Goal: Information Seeking & Learning: Learn about a topic

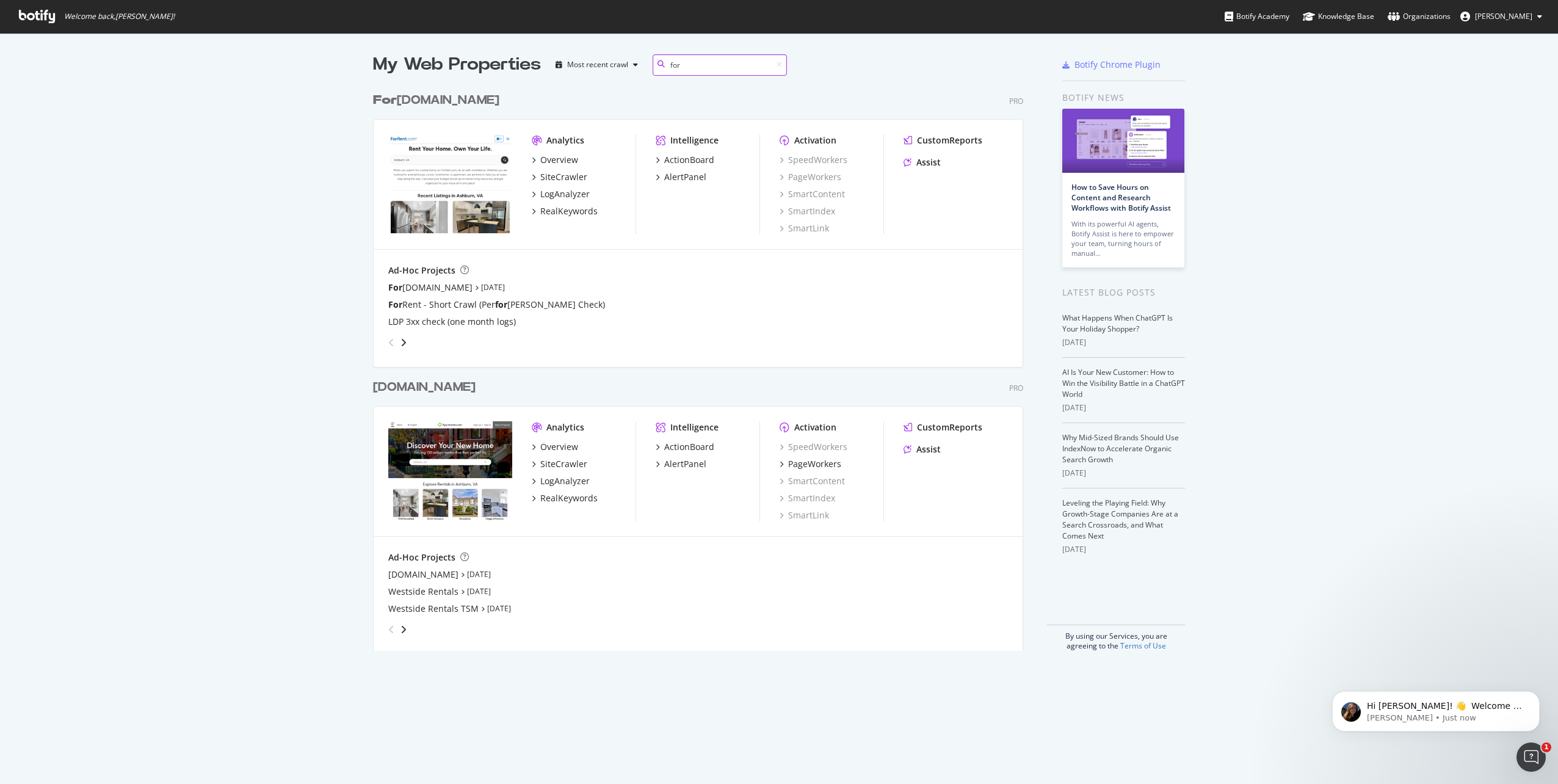
scroll to position [565, 651]
type input "forre"
click at [556, 161] on div "Overview" at bounding box center [559, 160] width 38 height 12
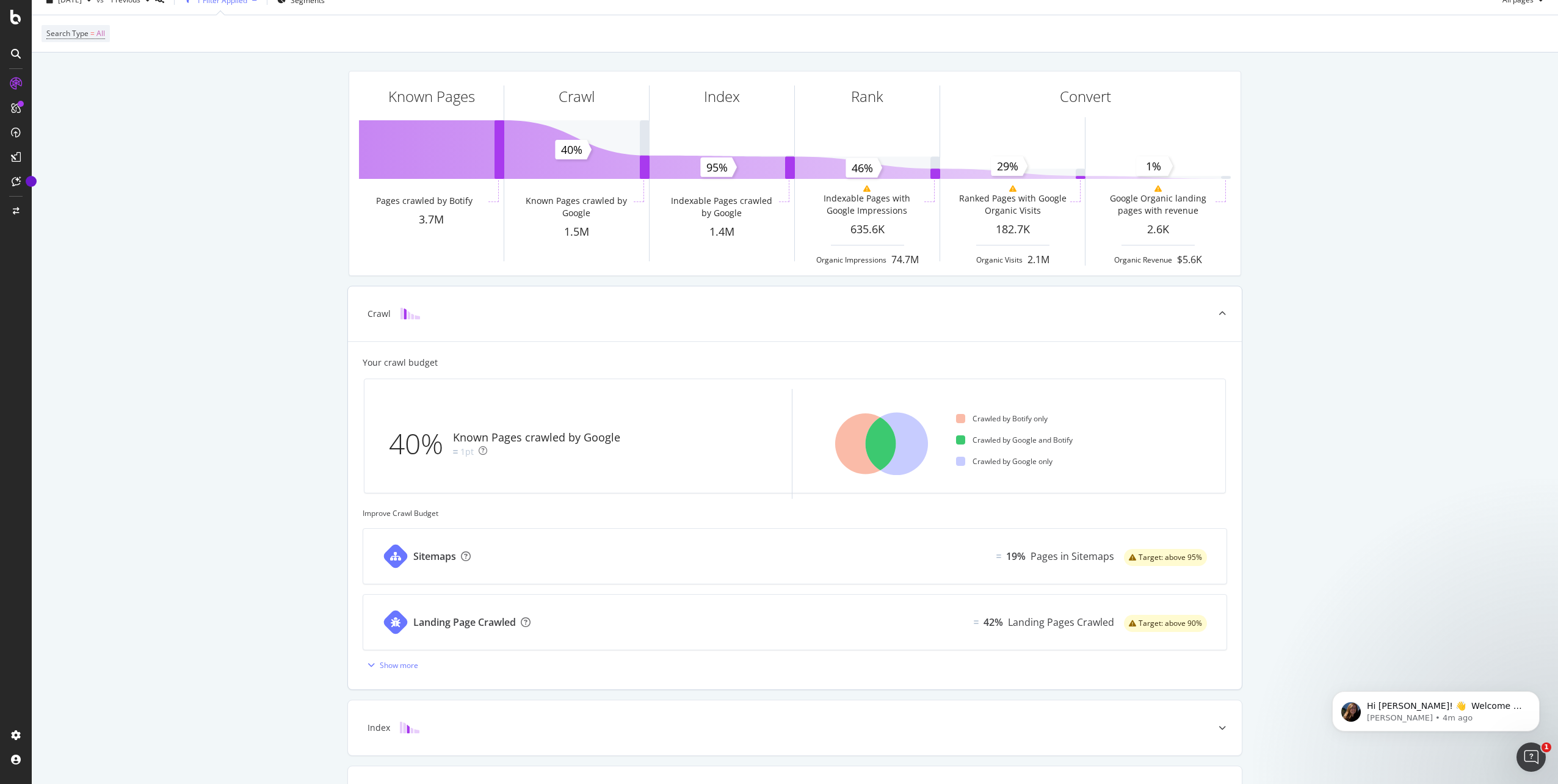
scroll to position [202, 0]
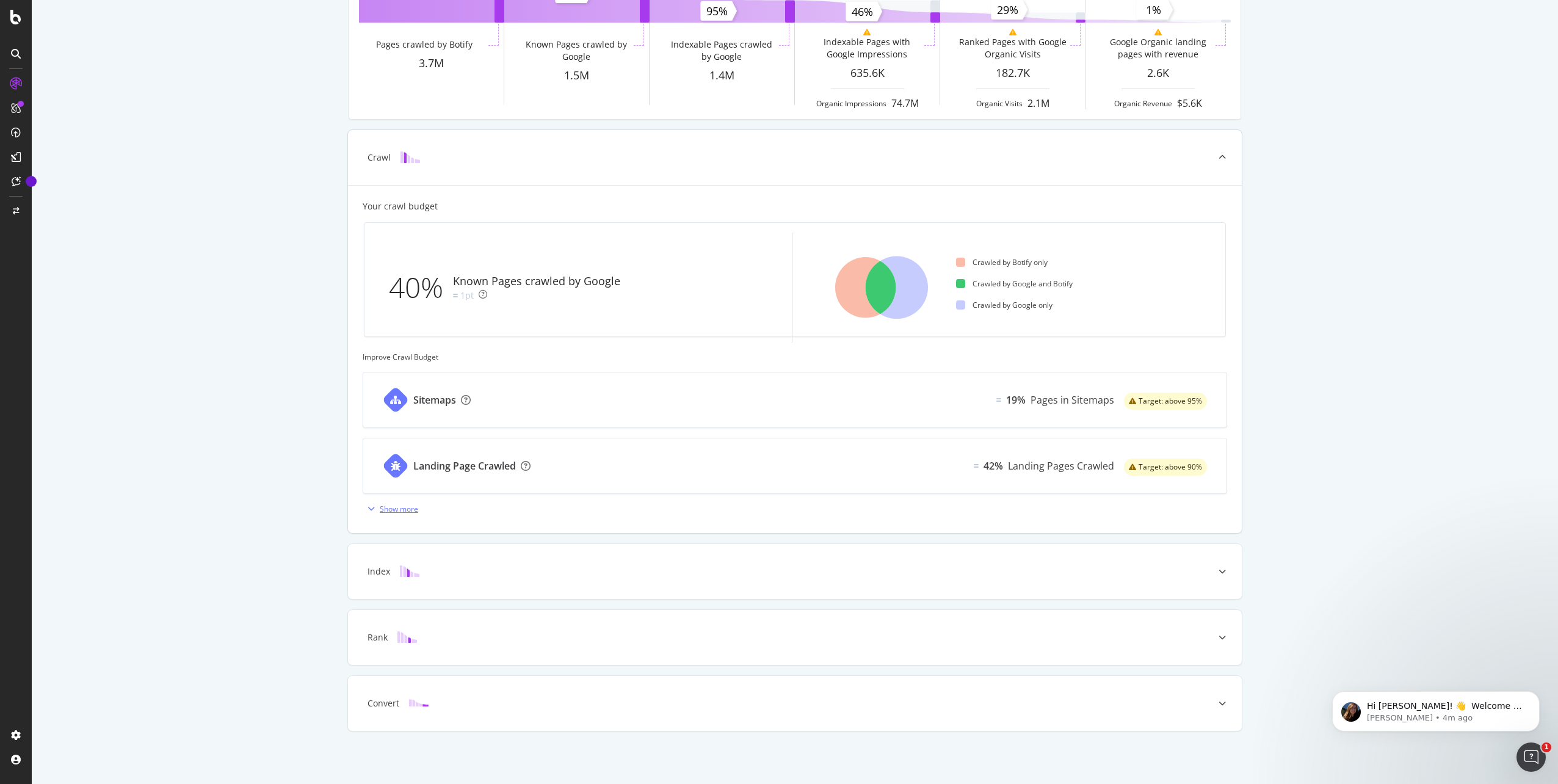
click at [390, 510] on div "Show more" at bounding box center [399, 508] width 39 height 10
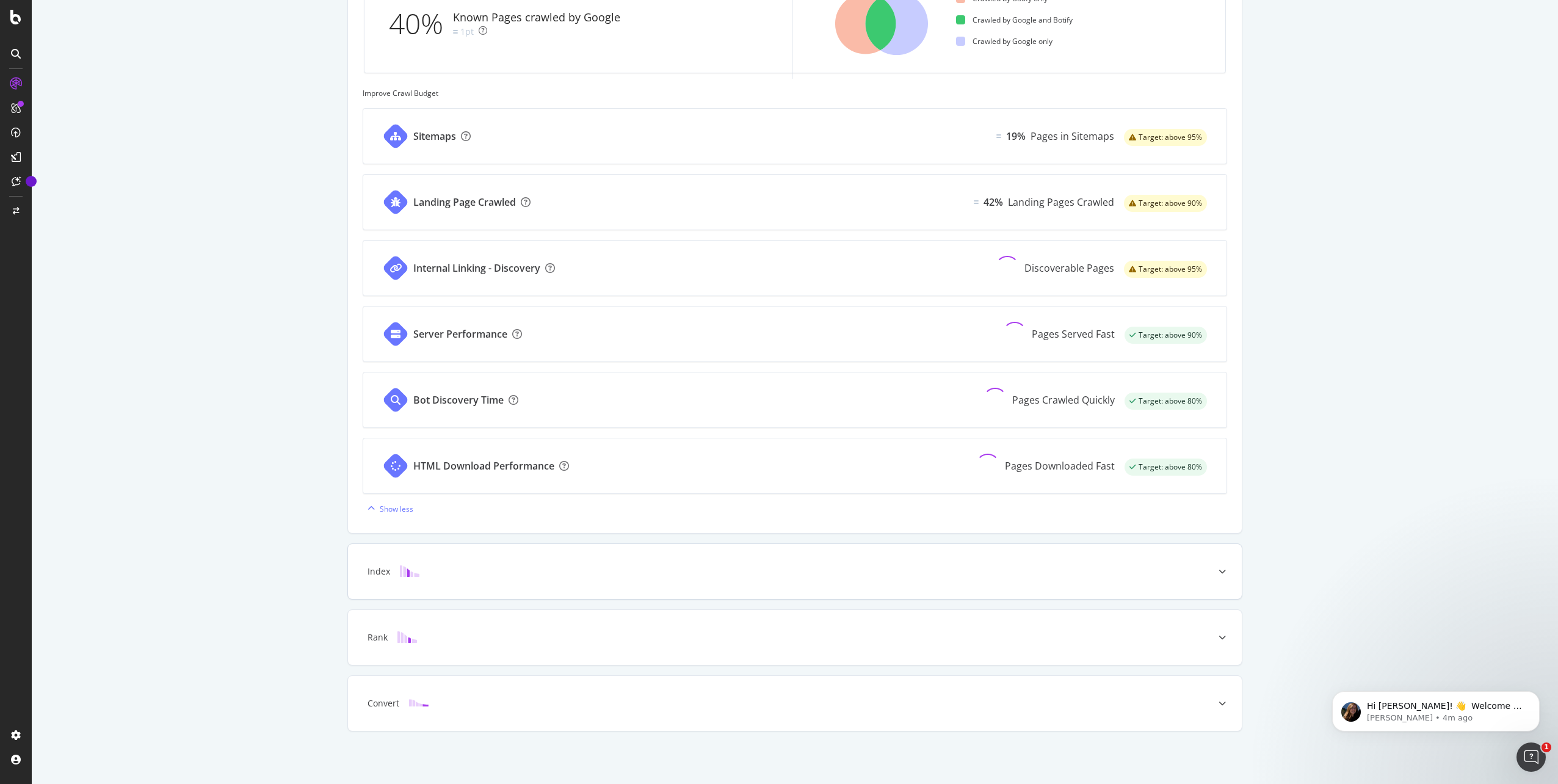
click at [553, 570] on div "Index" at bounding box center [776, 571] width 846 height 12
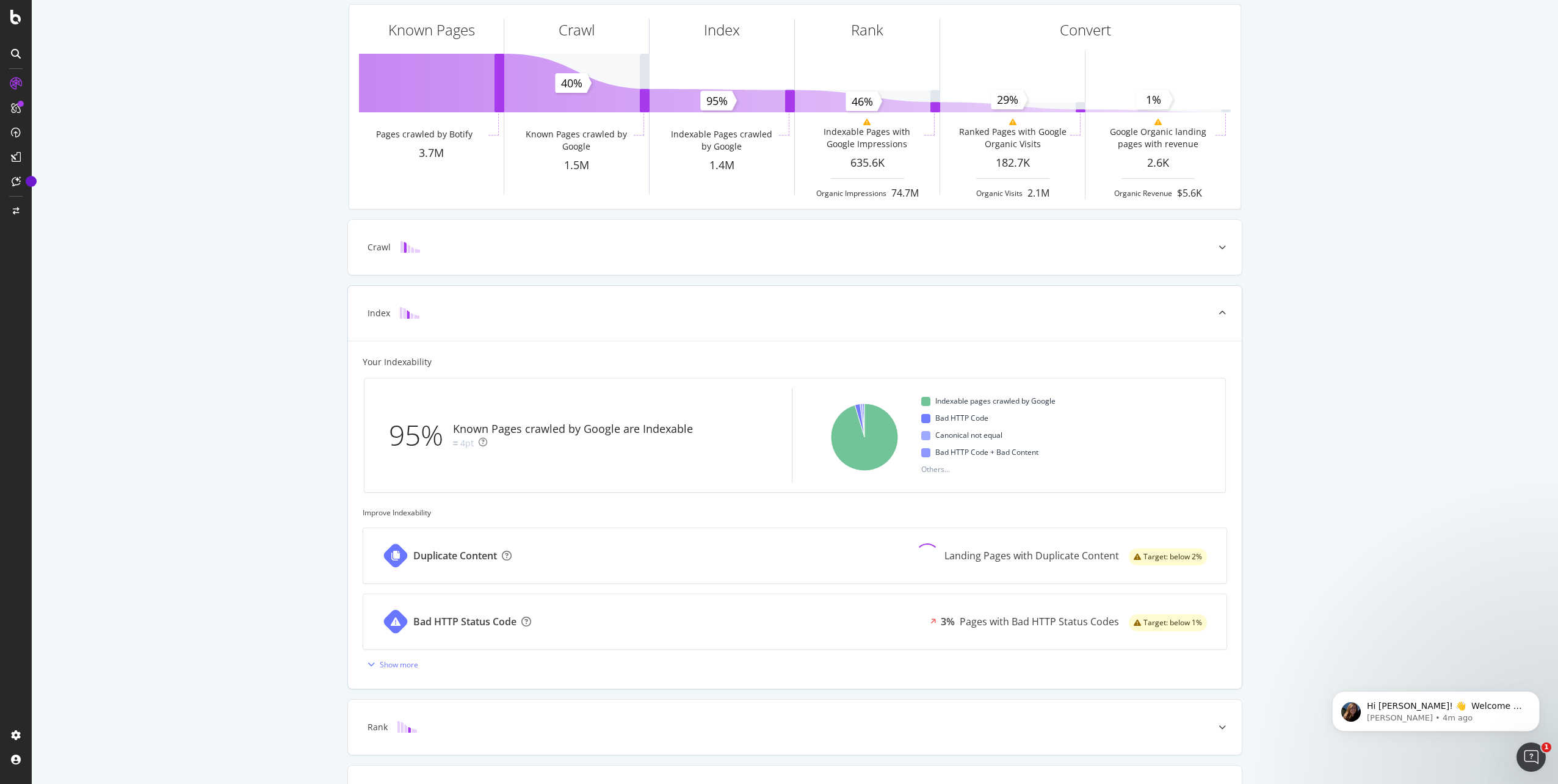
scroll to position [0, 0]
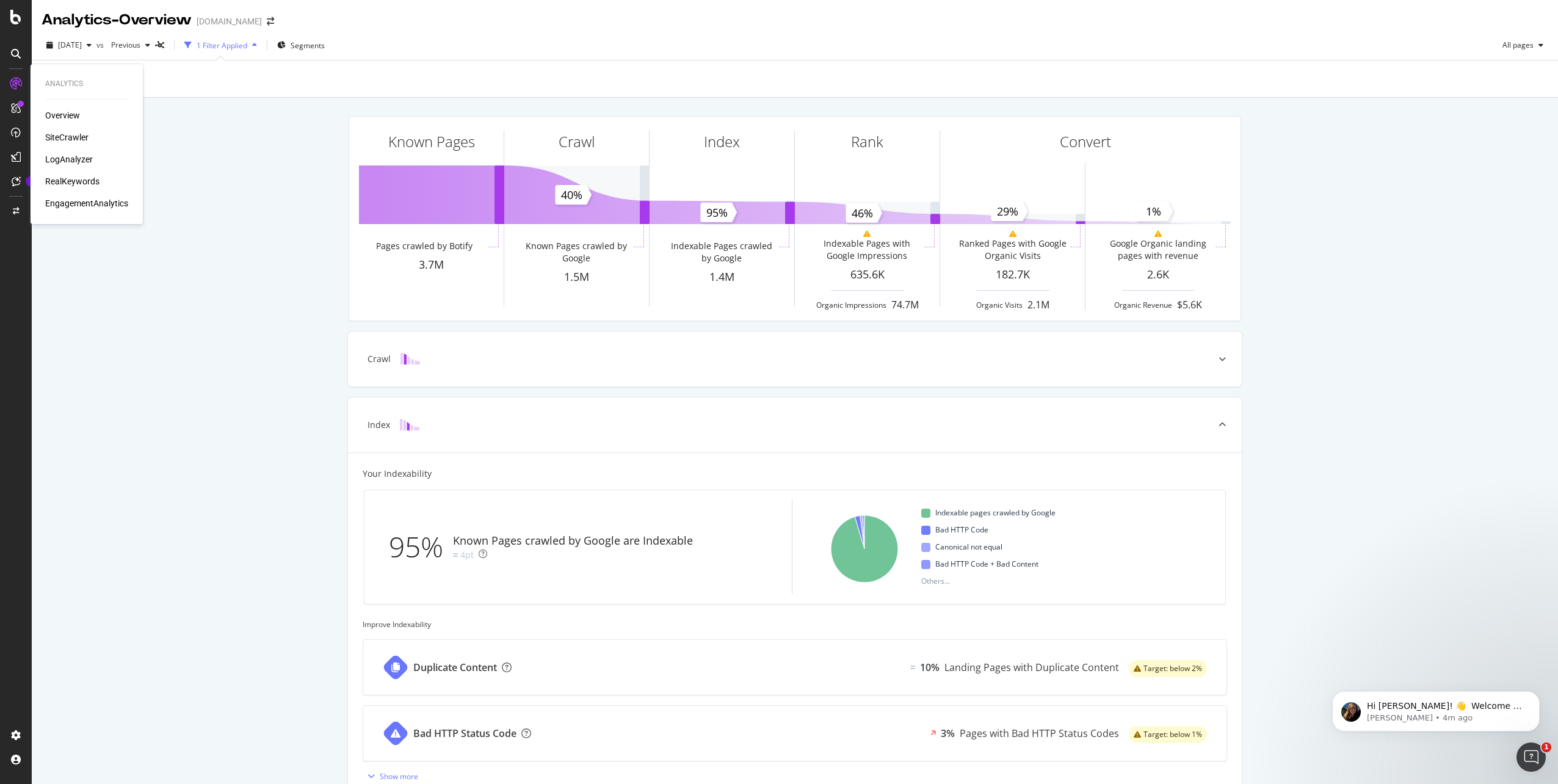
click at [82, 158] on div "LogAnalyzer" at bounding box center [69, 159] width 48 height 12
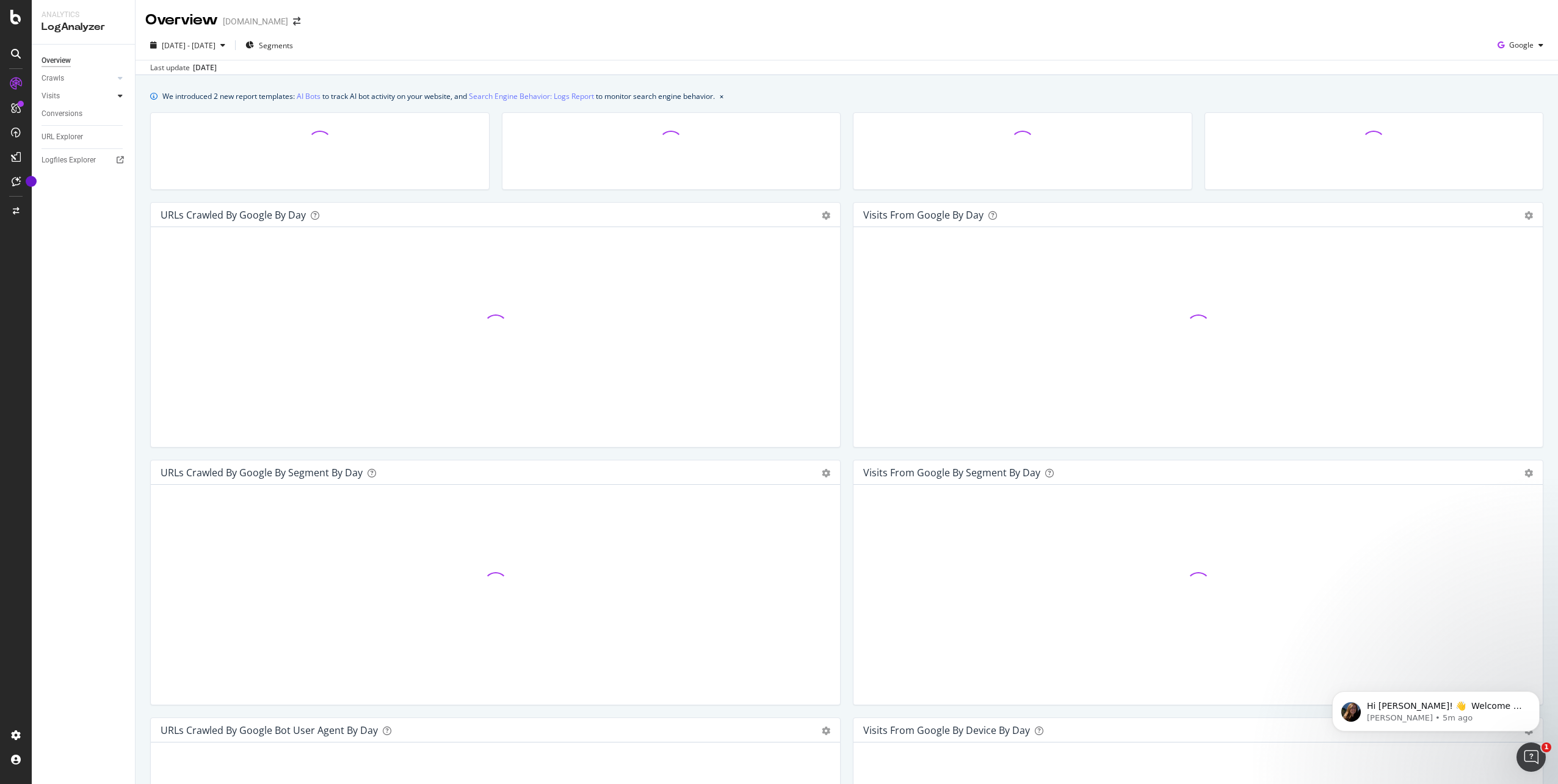
click at [116, 94] on div at bounding box center [120, 96] width 12 height 12
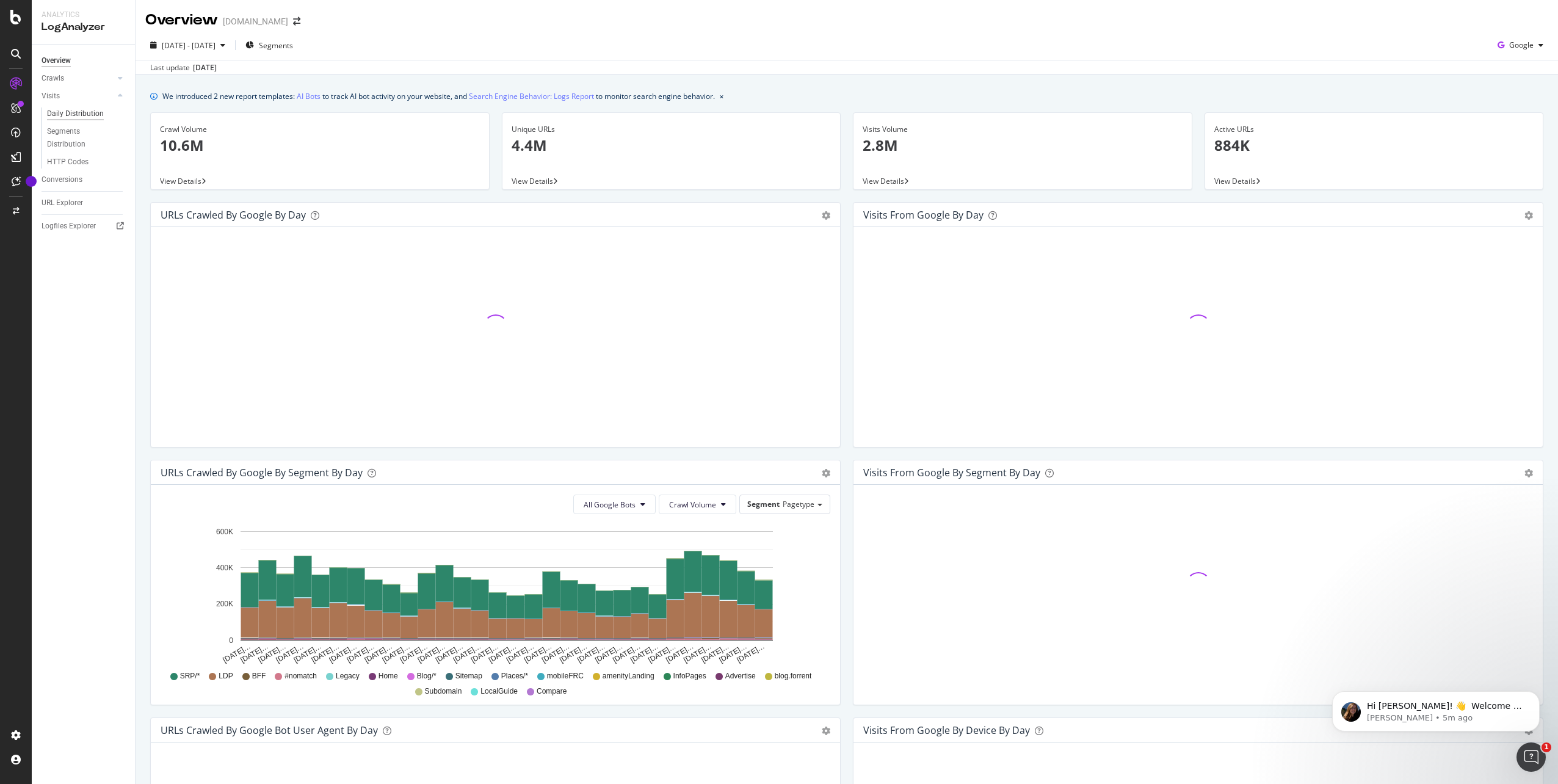
click at [92, 109] on div "Daily Distribution" at bounding box center [75, 114] width 57 height 13
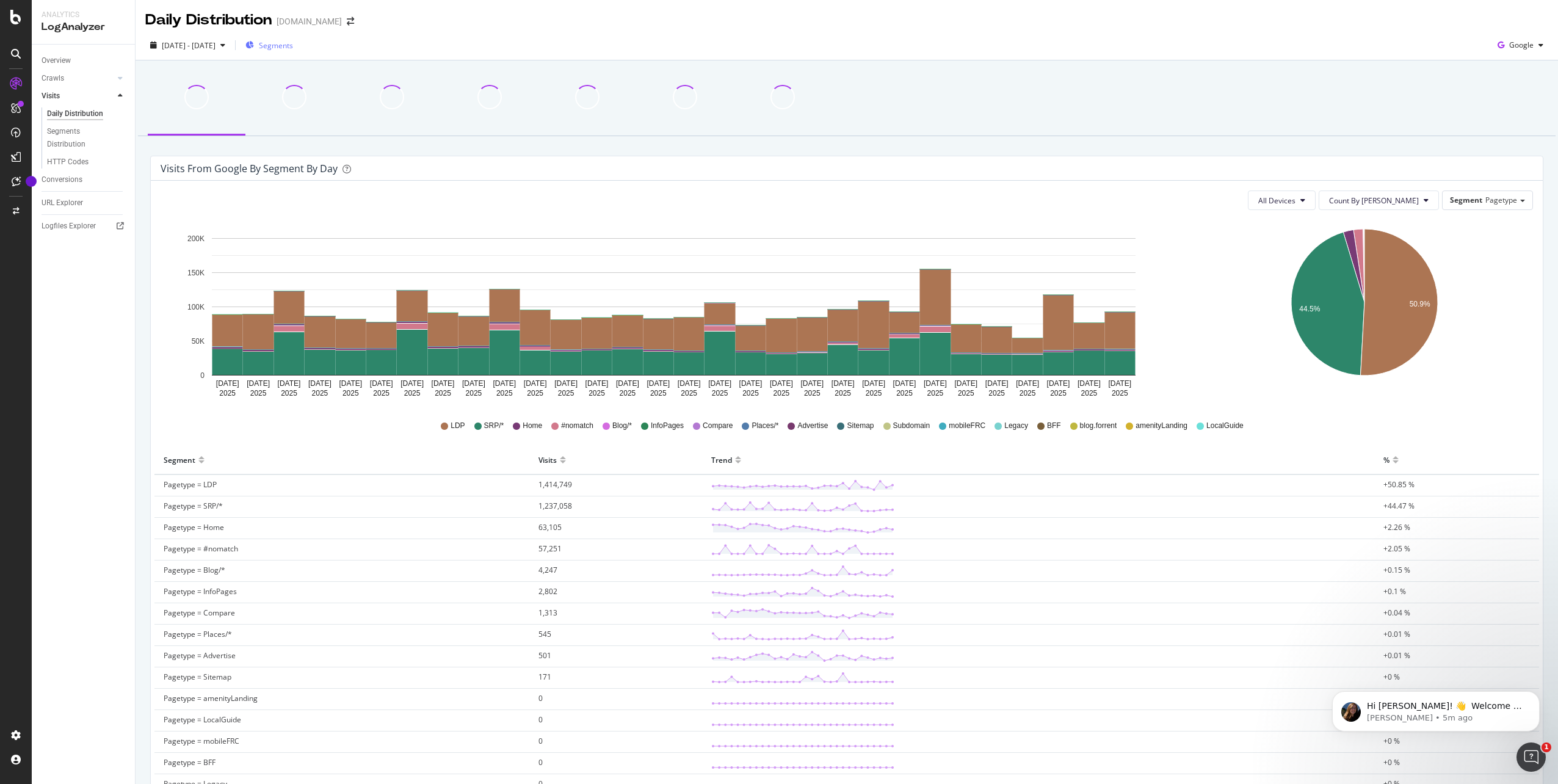
click at [293, 49] on span "Segments" at bounding box center [276, 45] width 34 height 10
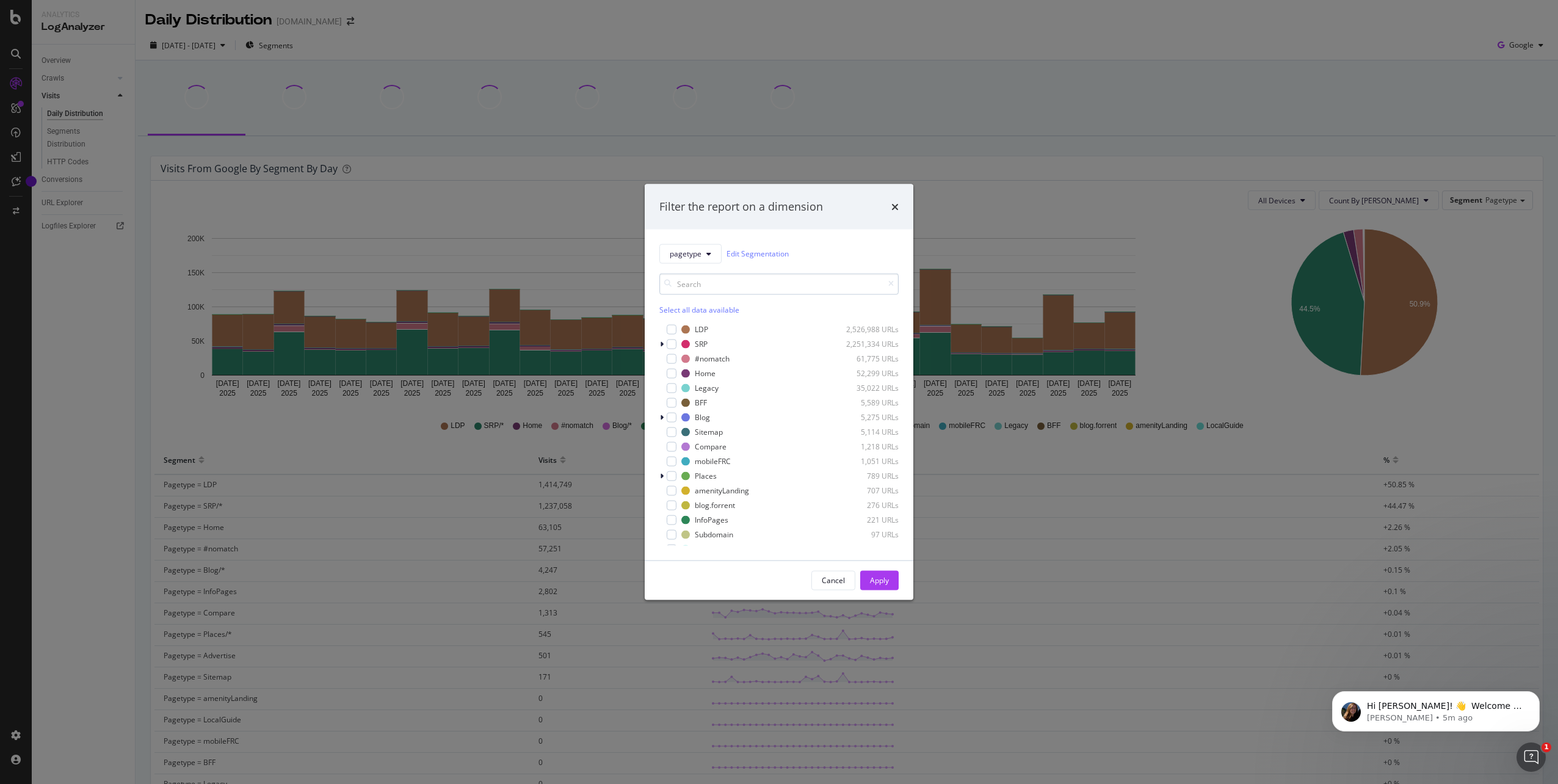
click at [826, 279] on input "modal" at bounding box center [779, 283] width 240 height 22
type input "SRP"
click at [682, 538] on div "modal" at bounding box center [678, 538] width 10 height 10
click at [876, 575] on div "Apply" at bounding box center [880, 578] width 19 height 10
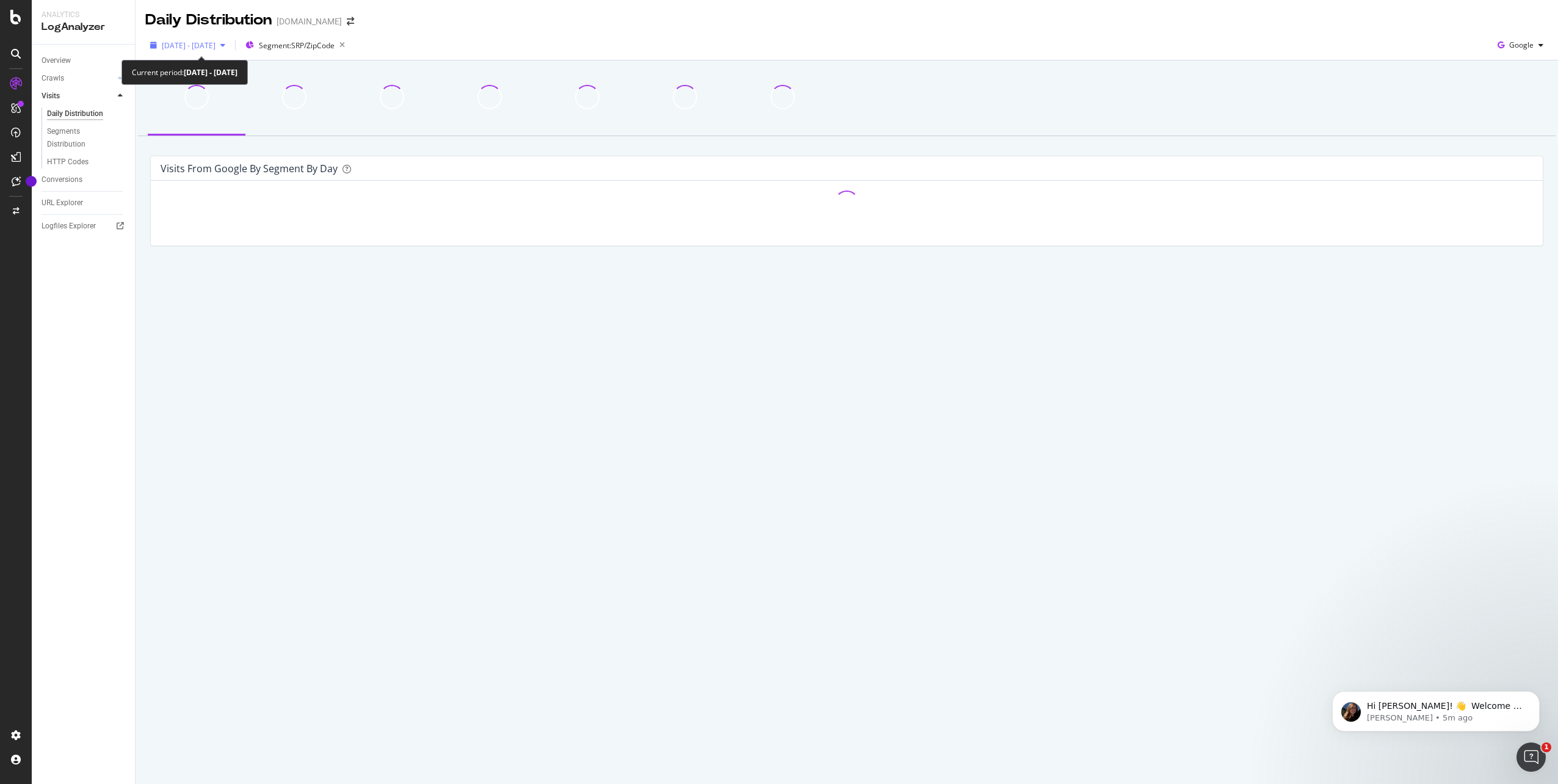
click at [216, 44] on span "[DATE] - [DATE]" at bounding box center [189, 45] width 54 height 10
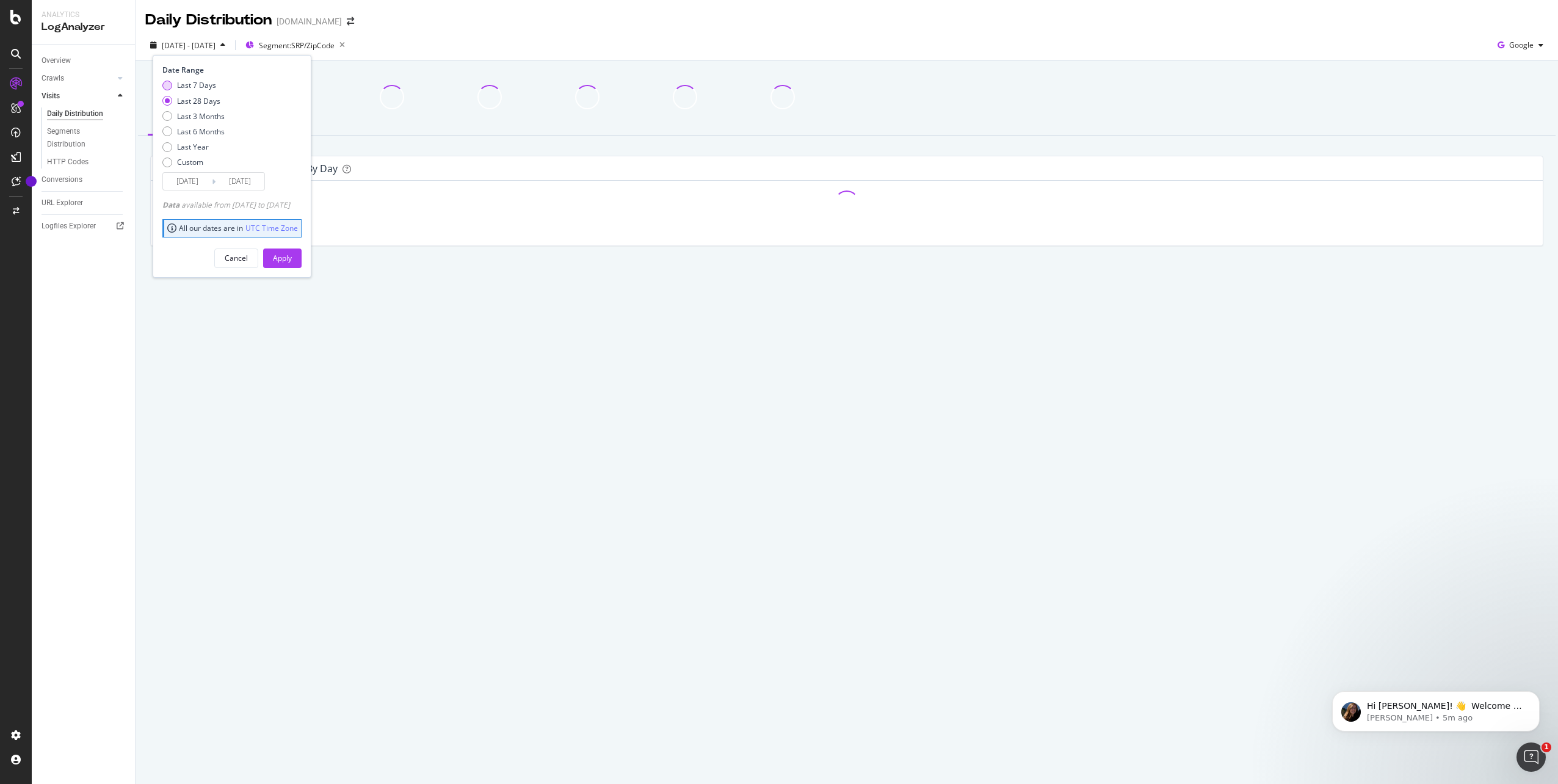
click at [210, 84] on div "Last 7 Days" at bounding box center [196, 85] width 39 height 10
type input "[DATE]"
click at [292, 255] on div "Apply" at bounding box center [282, 257] width 19 height 10
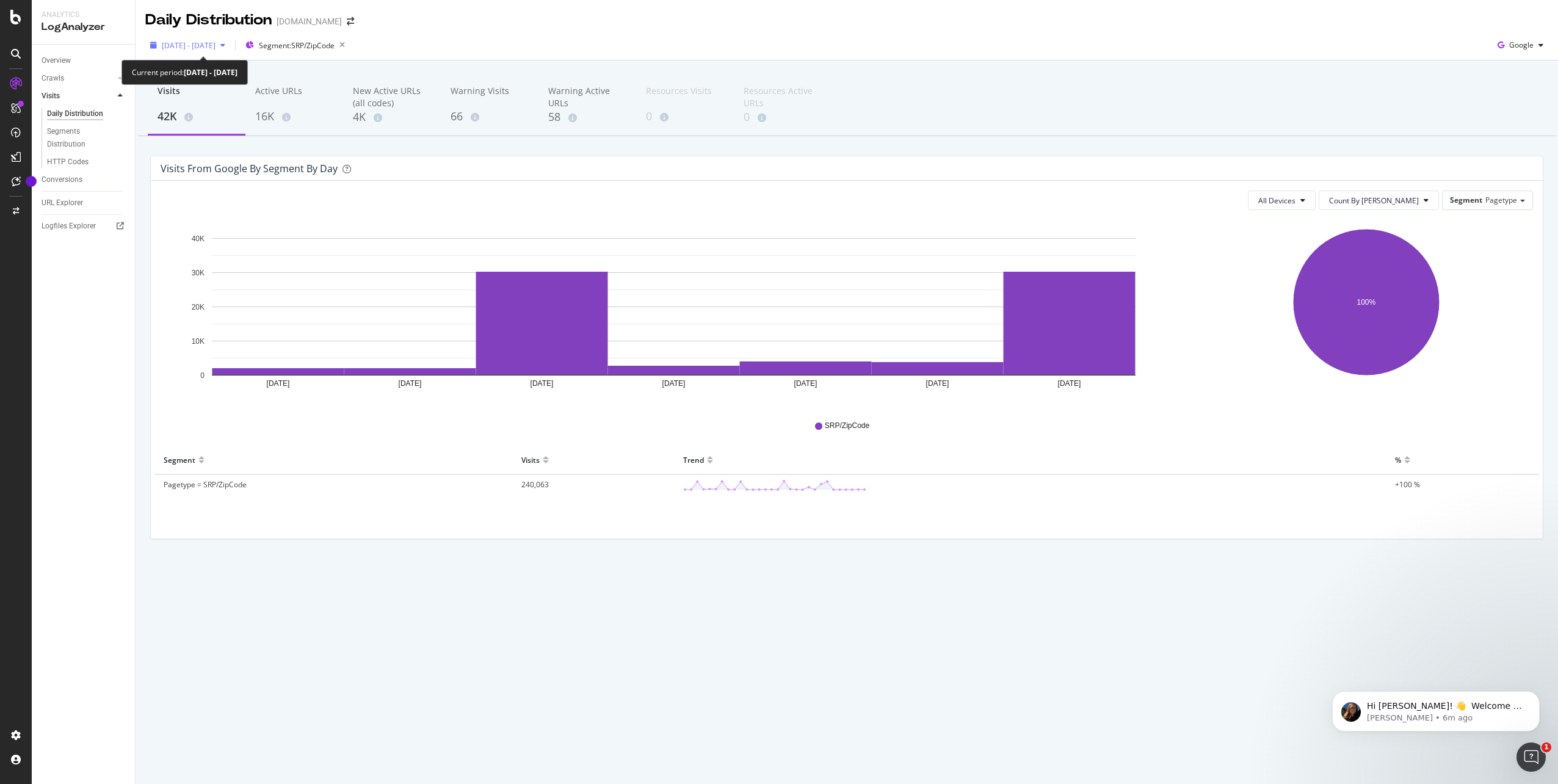
click at [216, 42] on span "[DATE] - [DATE]" at bounding box center [189, 45] width 54 height 10
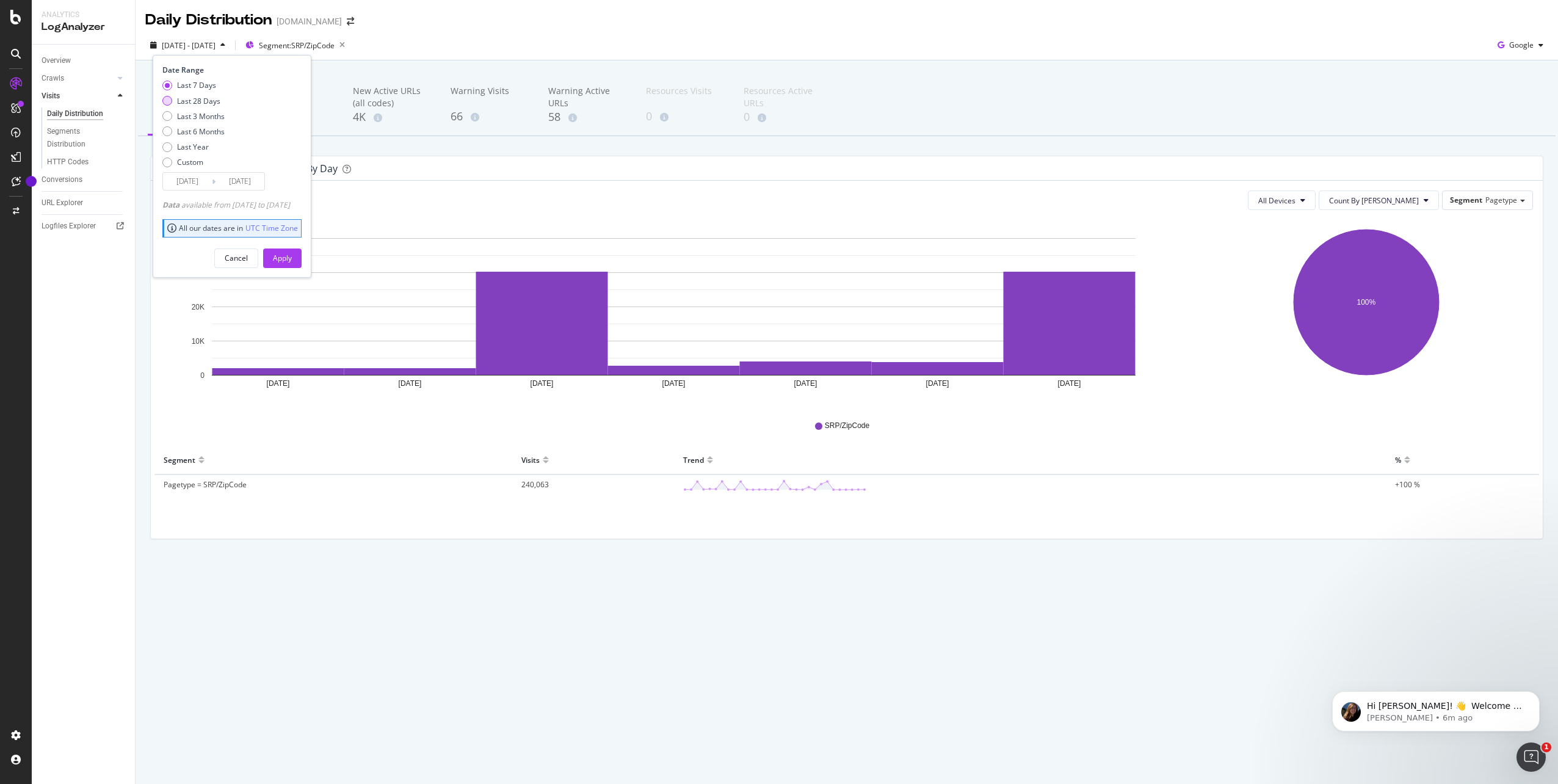
click at [216, 102] on div "Last 28 Days" at bounding box center [199, 100] width 43 height 10
type input "[DATE]"
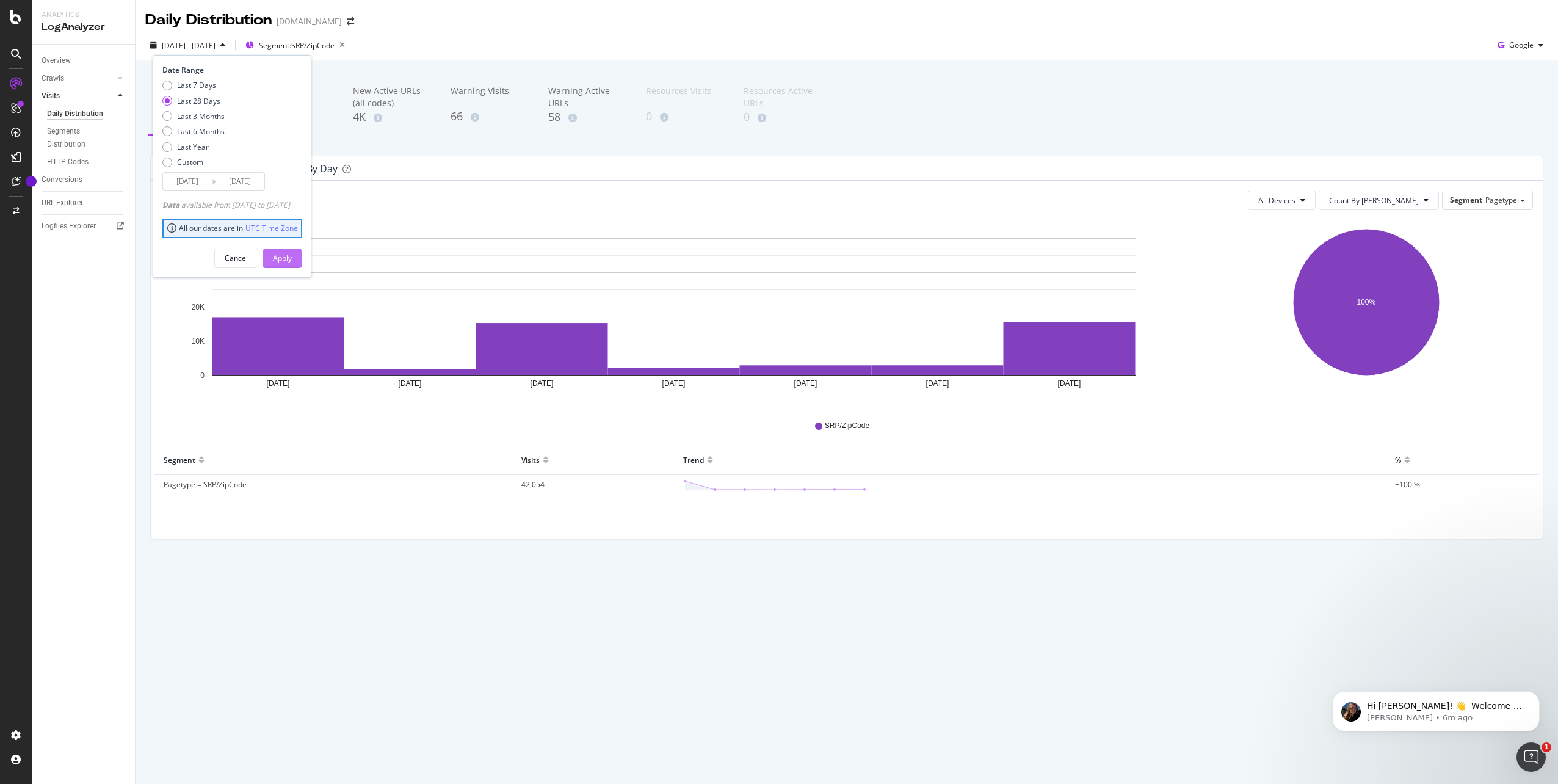
click at [292, 254] on div "Apply" at bounding box center [282, 257] width 19 height 10
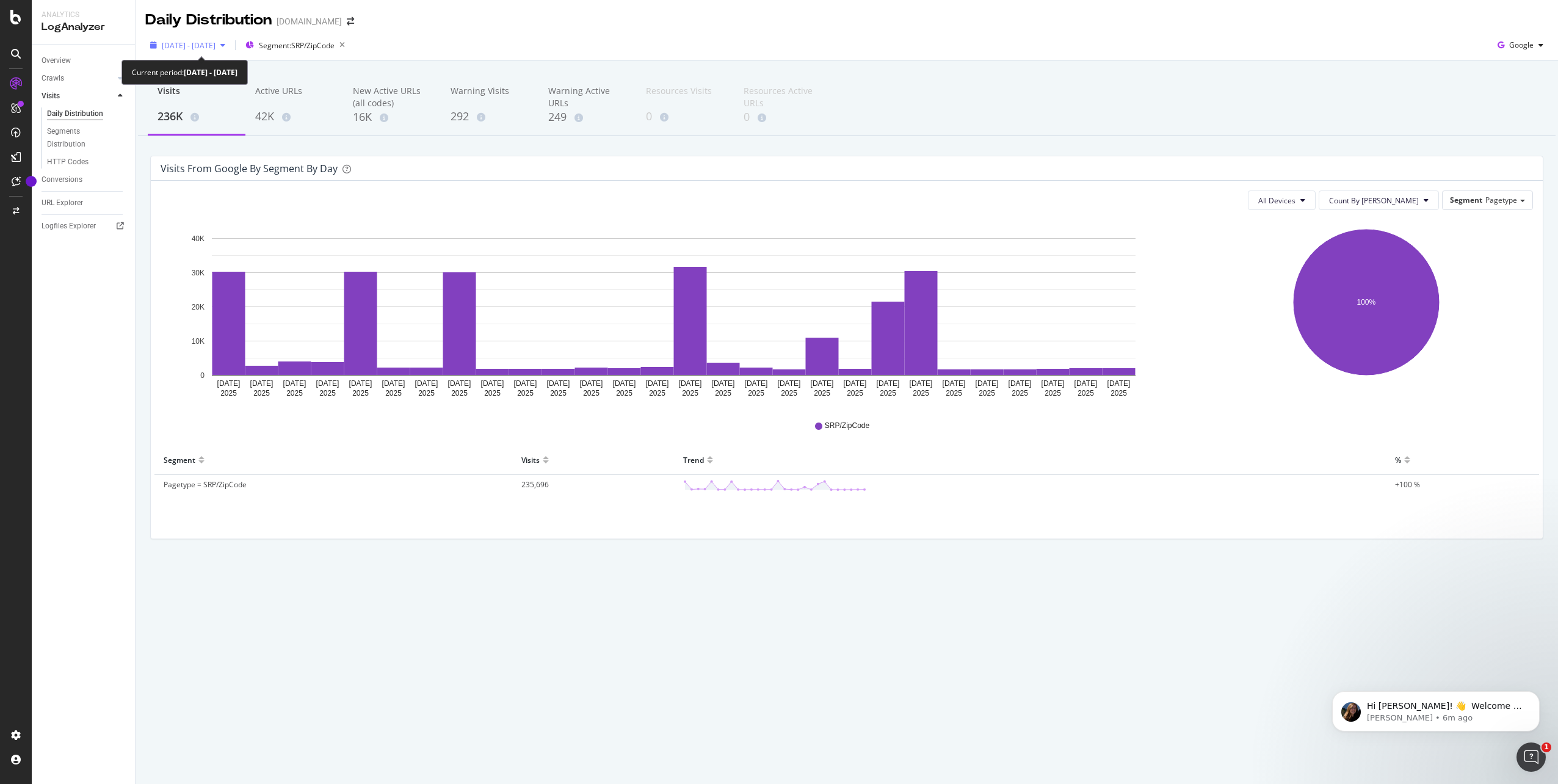
click at [216, 49] on span "[DATE] - [DATE]" at bounding box center [189, 45] width 54 height 10
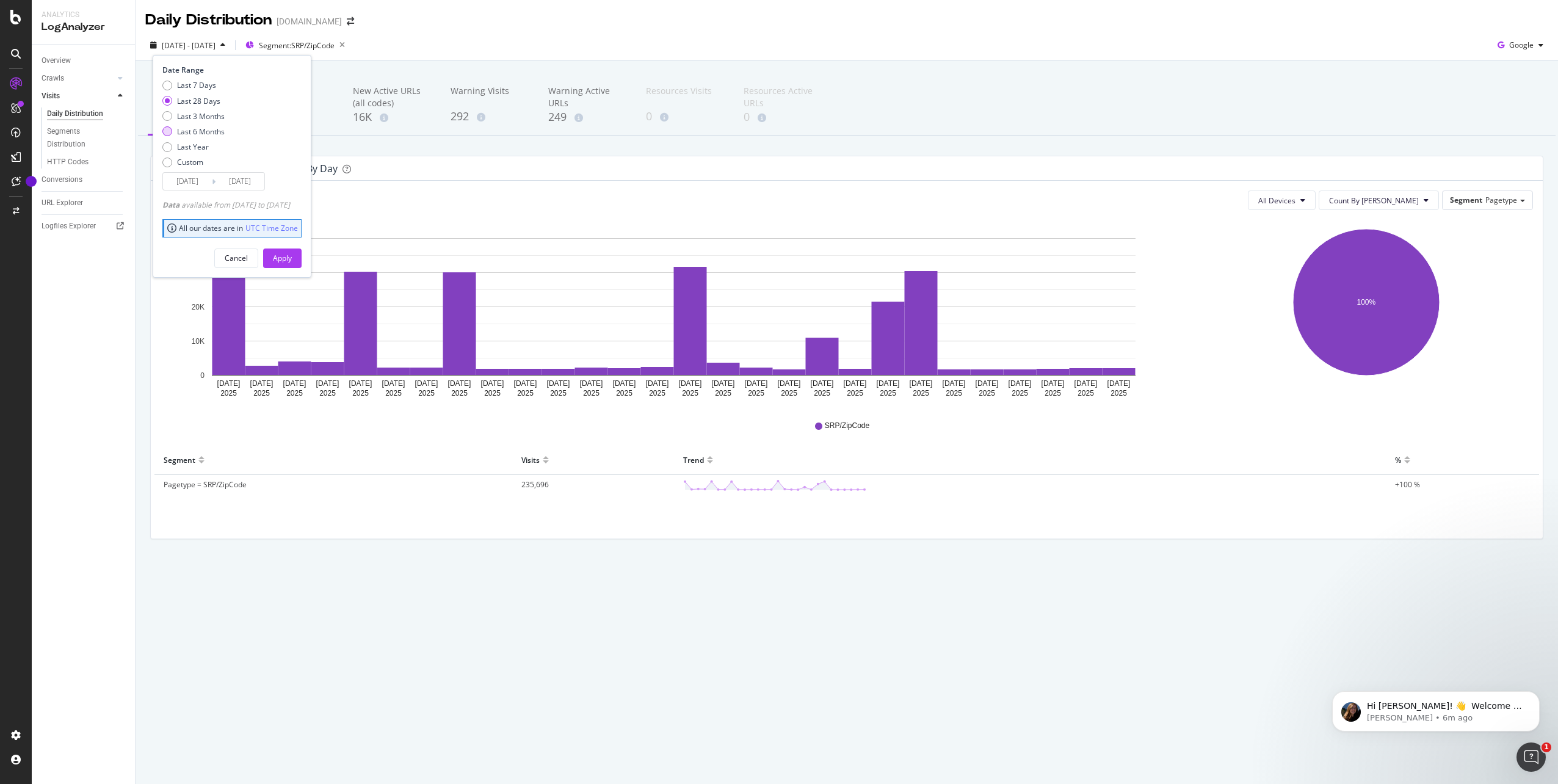
click at [209, 131] on div "Last 6 Months" at bounding box center [201, 131] width 48 height 10
type input "[DATE]"
click at [292, 253] on div "Apply" at bounding box center [282, 257] width 19 height 10
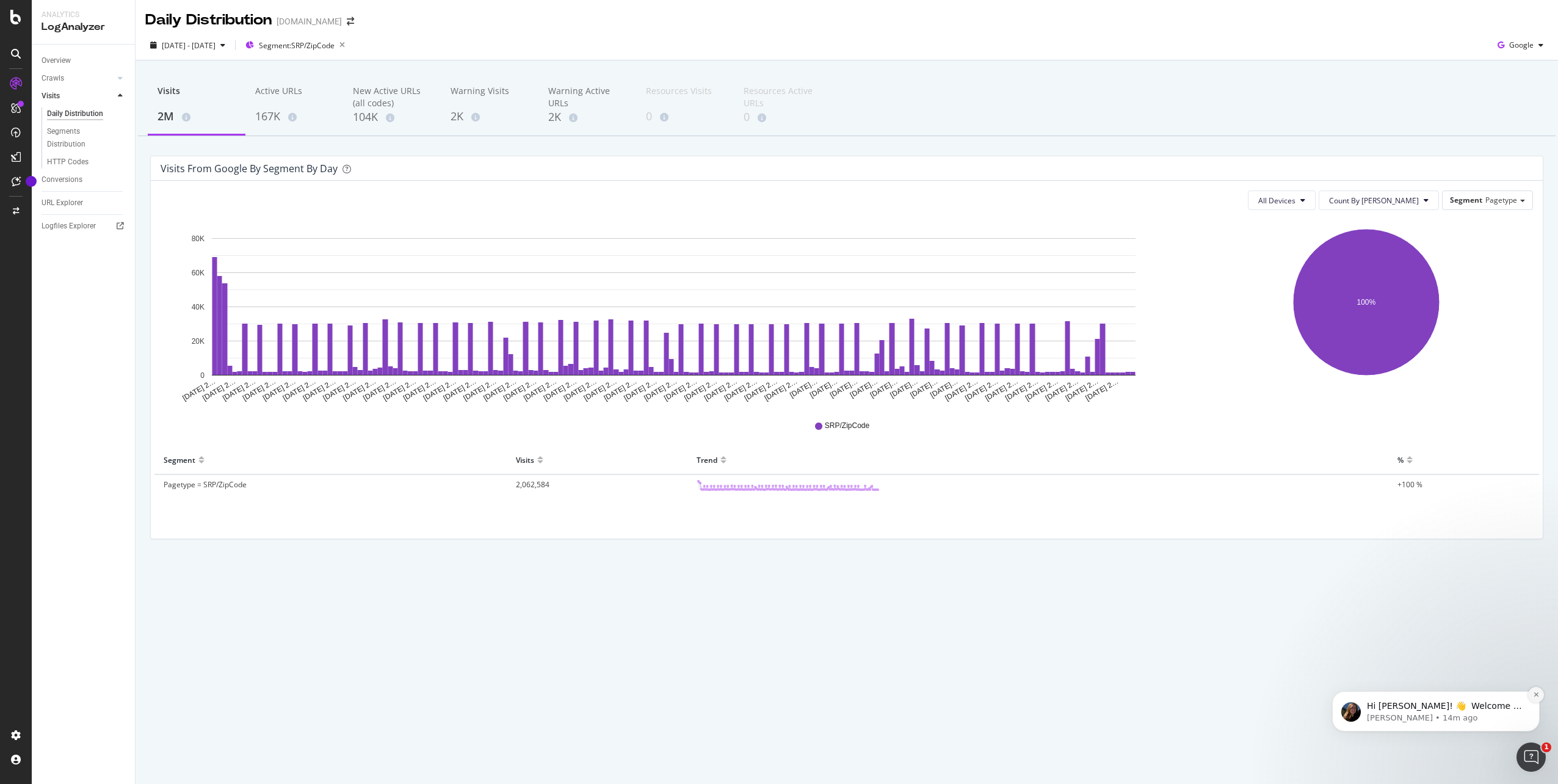
click at [1540, 693] on button "Dismiss notification" at bounding box center [1536, 695] width 16 height 16
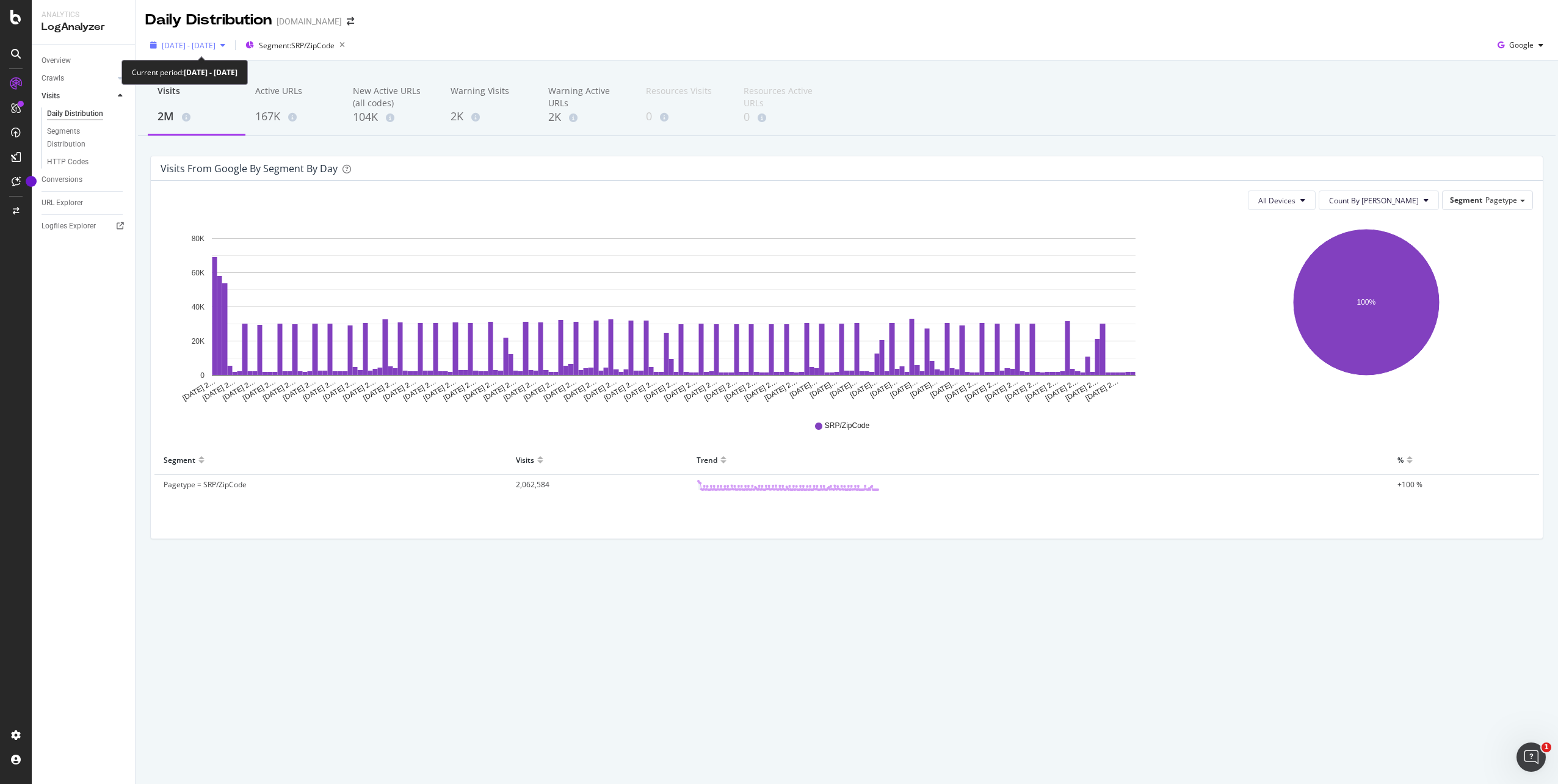
click at [216, 49] on span "[DATE] - [DATE]" at bounding box center [189, 45] width 54 height 10
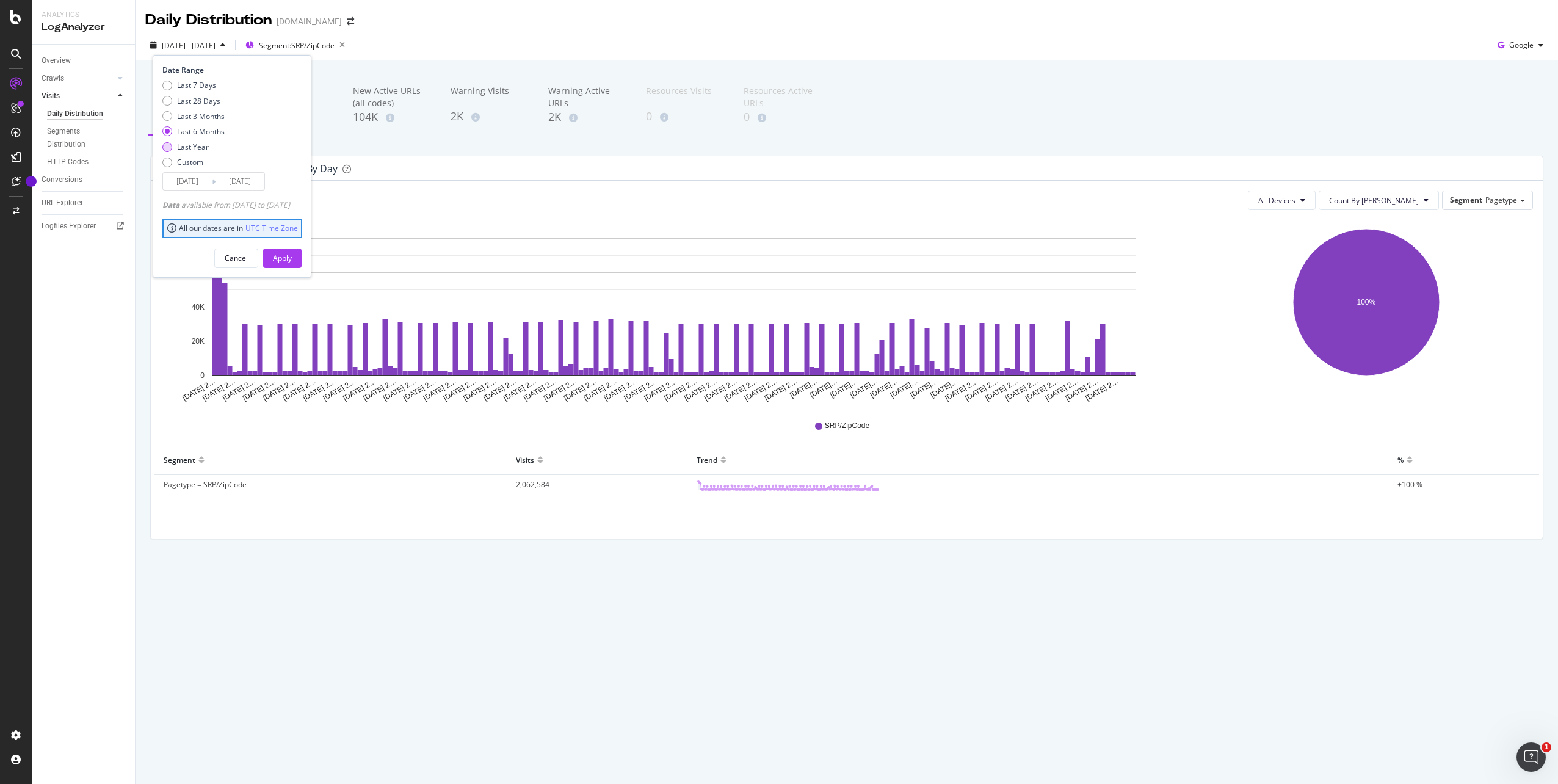
click at [190, 145] on div "Last Year" at bounding box center [193, 146] width 32 height 10
type input "[DATE]"
click at [292, 259] on div "Apply" at bounding box center [282, 257] width 19 height 10
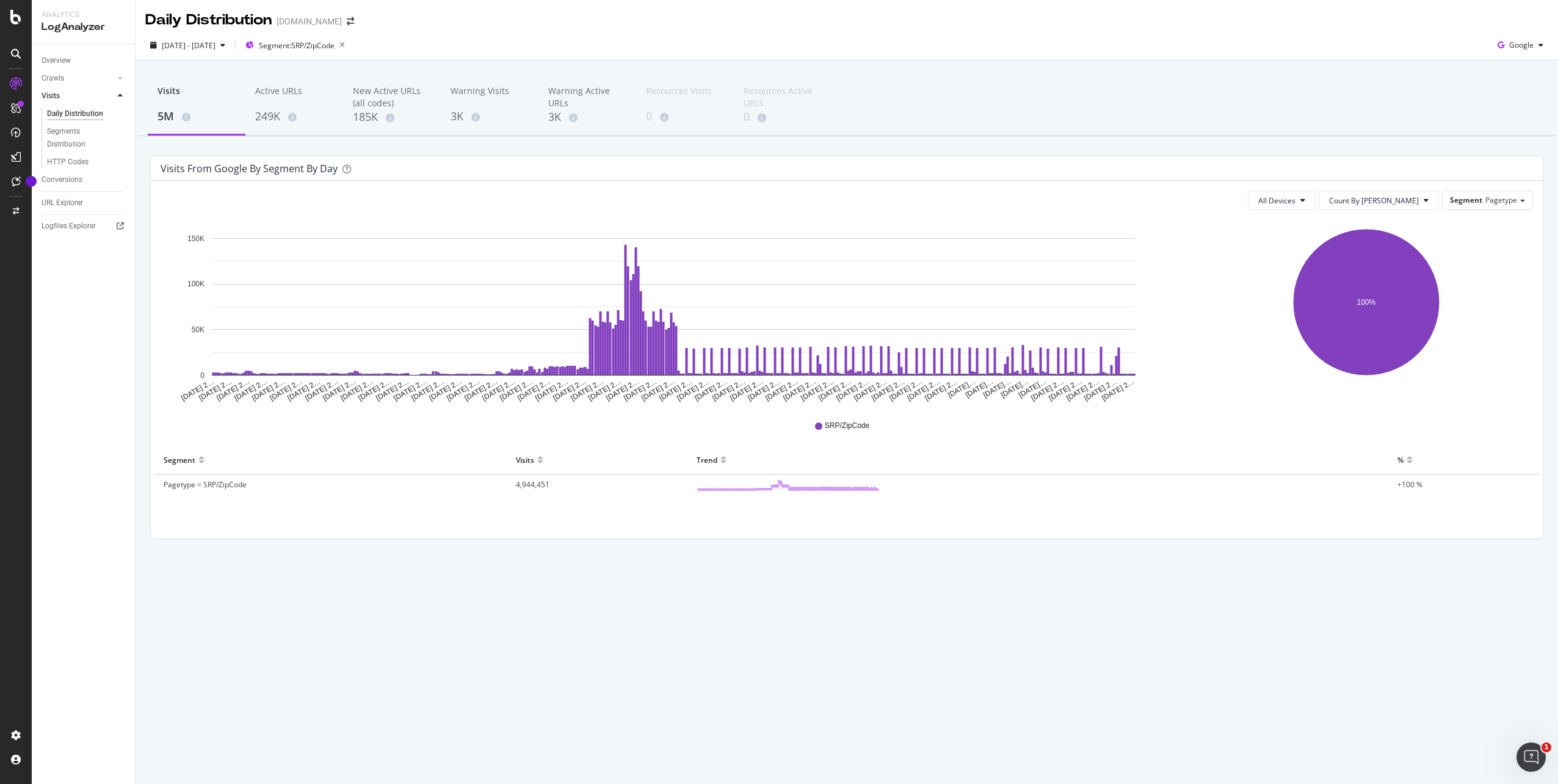
click at [582, 639] on div "Daily Distribution [DOMAIN_NAME] [DATE] - [DATE] Segment: SRP/ZipCode Google Vi…" at bounding box center [846, 392] width 1422 height 784
